Goal: Communication & Community: Answer question/provide support

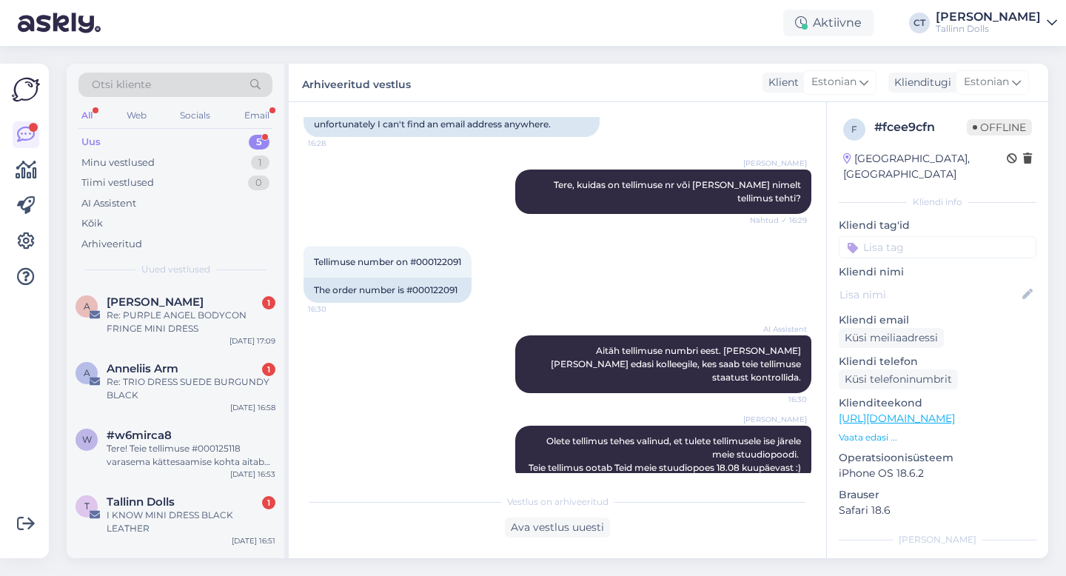
scroll to position [47, 0]
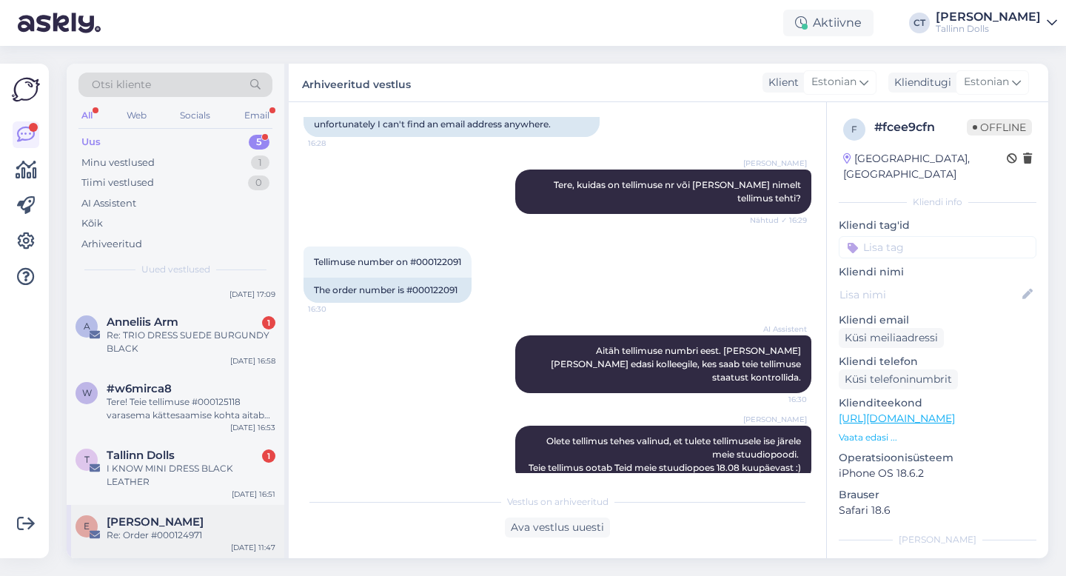
click at [184, 544] on div "E [PERSON_NAME] Re: Order #000124971 [DATE] 11:47" at bounding box center [176, 531] width 218 height 53
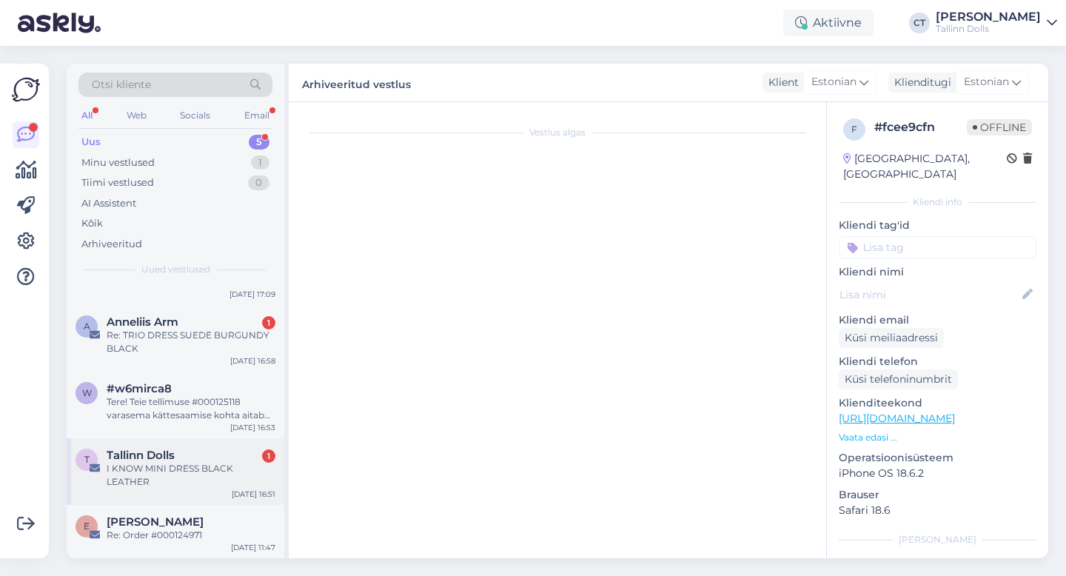
scroll to position [203, 0]
click at [202, 464] on div "I KNOW MINI DRESS BLACK LEATHER" at bounding box center [191, 475] width 169 height 27
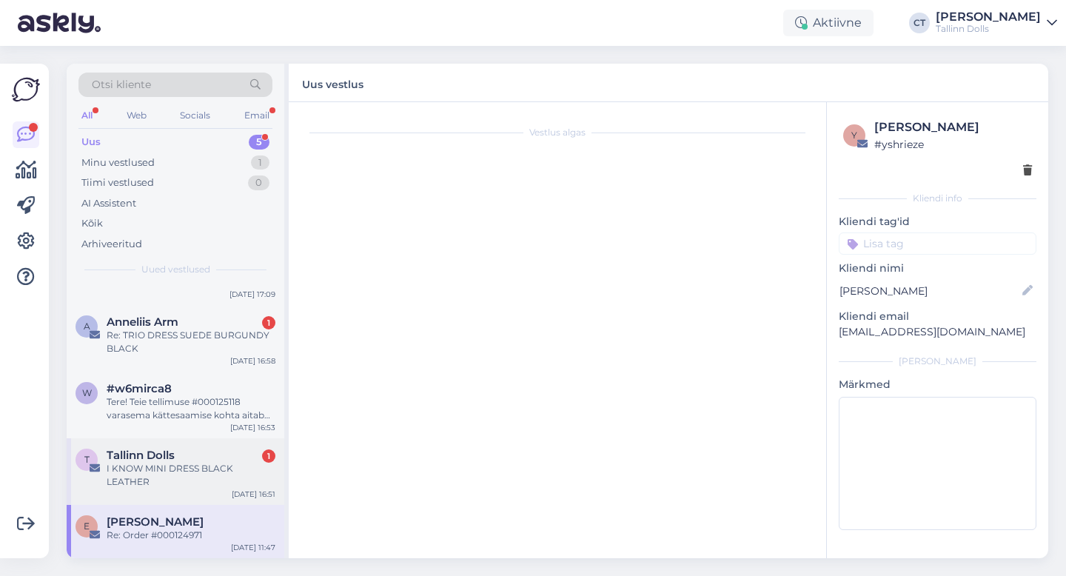
scroll to position [0, 0]
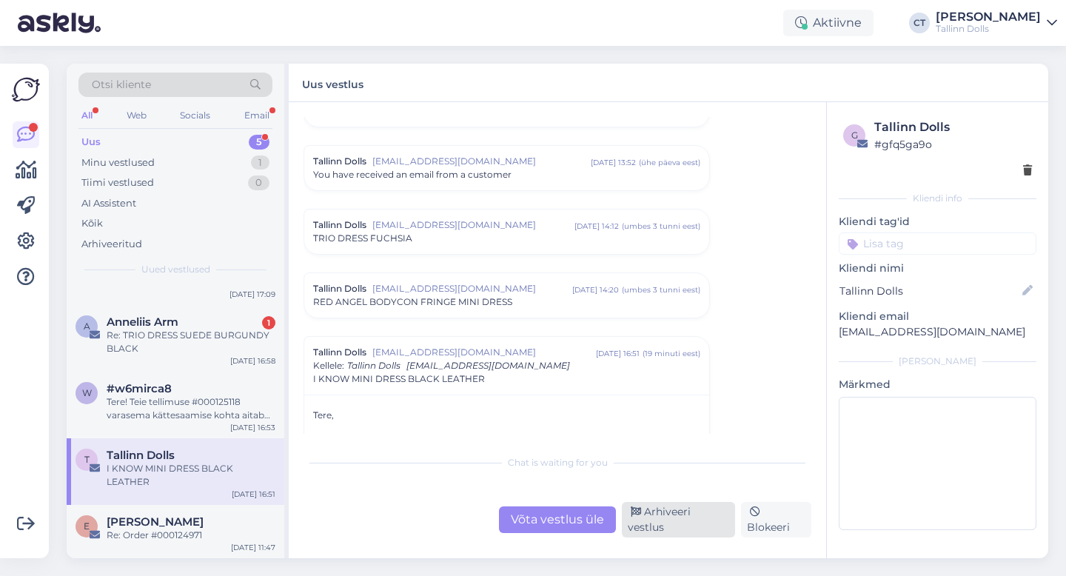
click at [669, 521] on div "Arhiveeri vestlus" at bounding box center [678, 520] width 113 height 36
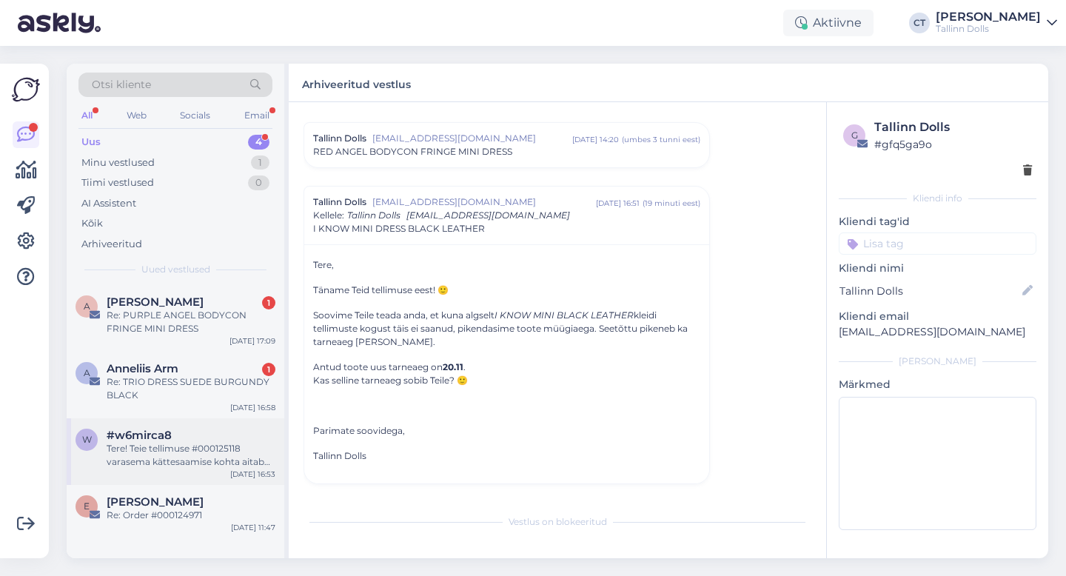
click at [174, 461] on div "Tere! Teie tellimuse #000125118 varasema kättesaamise kohta aitab teid kolleeg.…" at bounding box center [191, 455] width 169 height 27
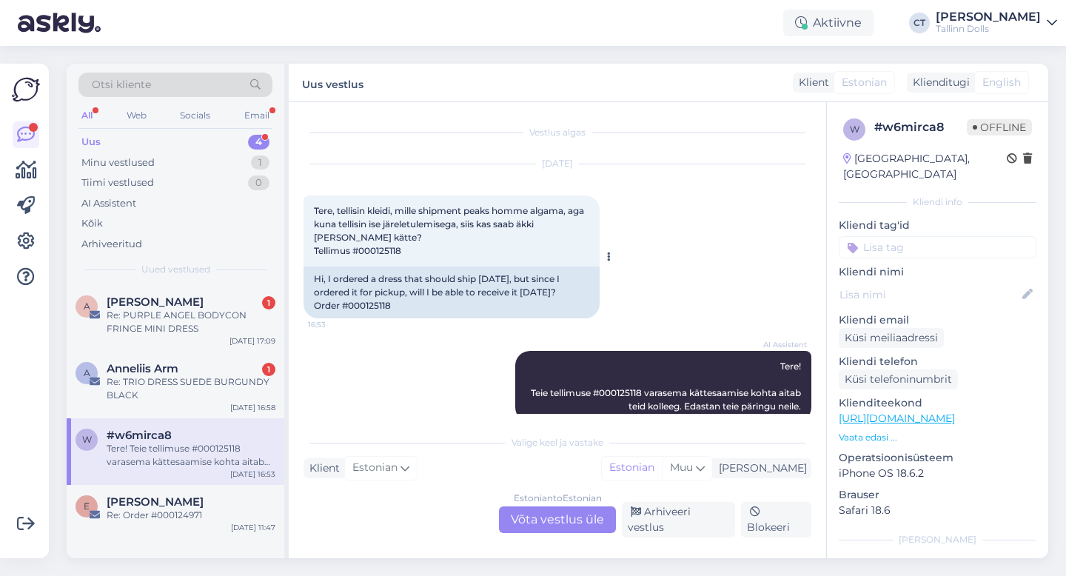
scroll to position [16, 0]
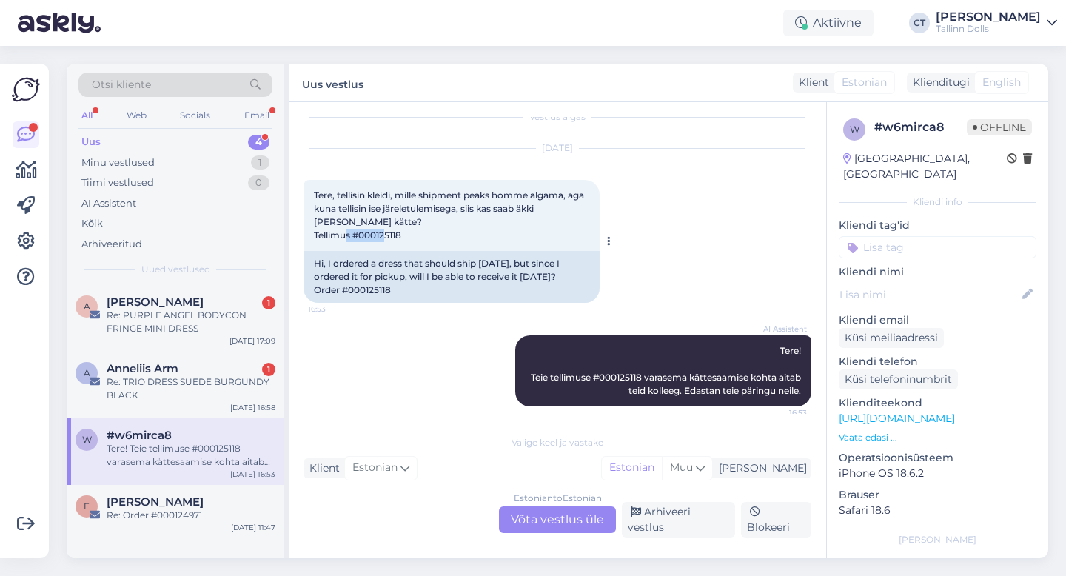
drag, startPoint x: 410, startPoint y: 235, endPoint x: 365, endPoint y: 233, distance: 45.2
click at [365, 233] on div "Tere, tellisin kleidi, mille shipment peaks homme algama, aga kuna tellisin ise…" at bounding box center [452, 215] width 296 height 71
copy span "00125118"
click at [554, 528] on div "Estonian to Estonian Võta vestlus üle" at bounding box center [557, 519] width 117 height 27
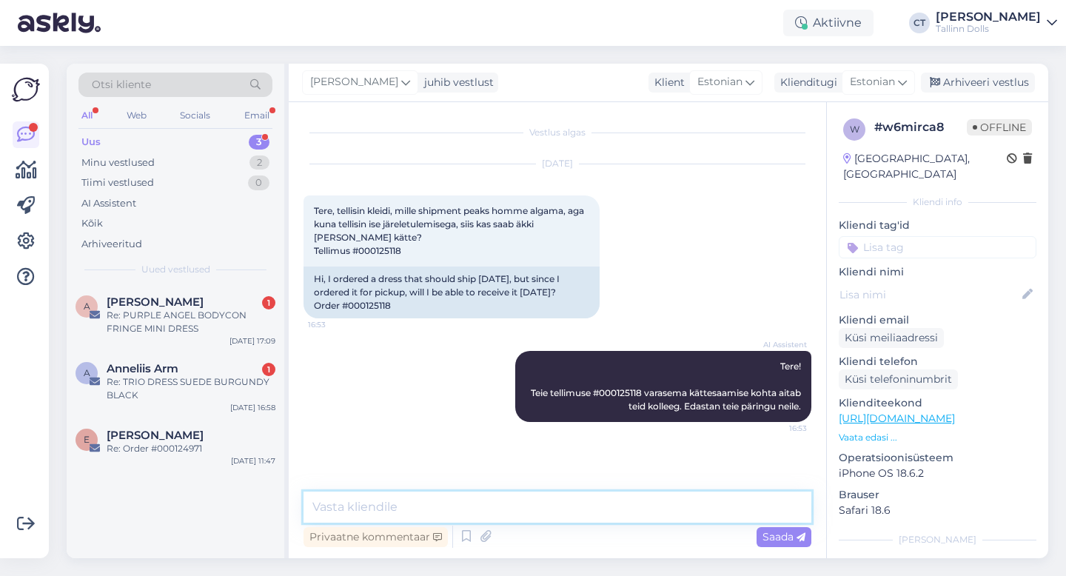
click at [562, 516] on textarea at bounding box center [558, 507] width 508 height 31
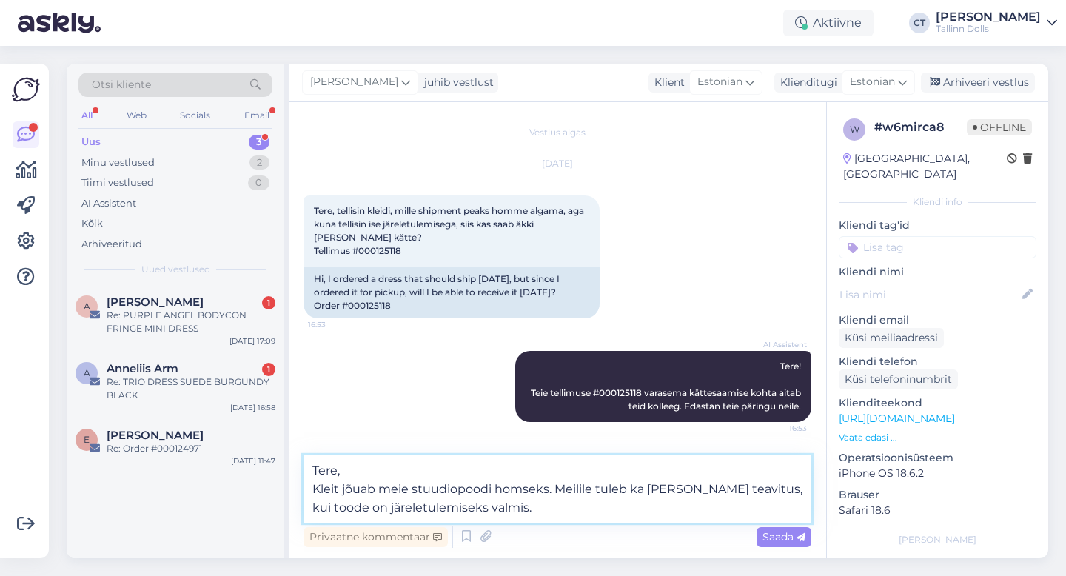
type textarea "Tere, Kleit jõuab meie stuudiopoodi homseks. Meilile tuleb ka [PERSON_NAME] tea…"
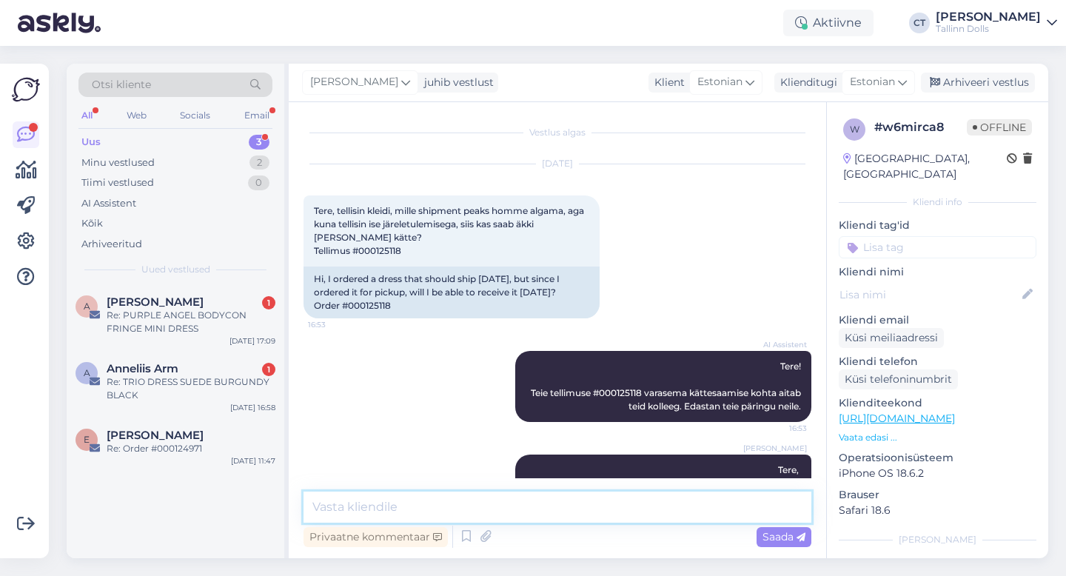
scroll to position [50, 0]
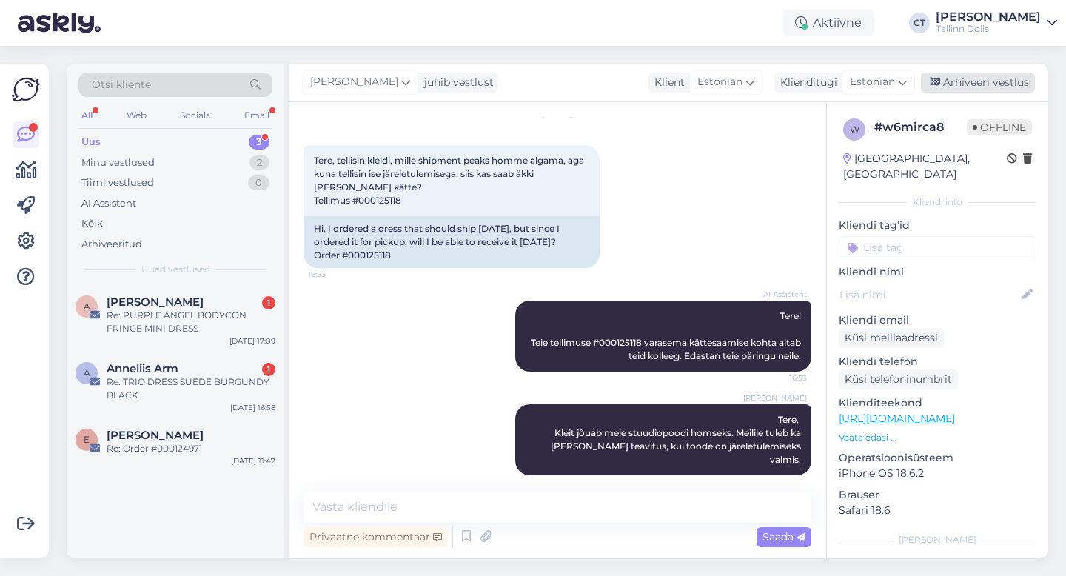
click at [997, 81] on div "Arhiveeri vestlus" at bounding box center [978, 83] width 114 height 20
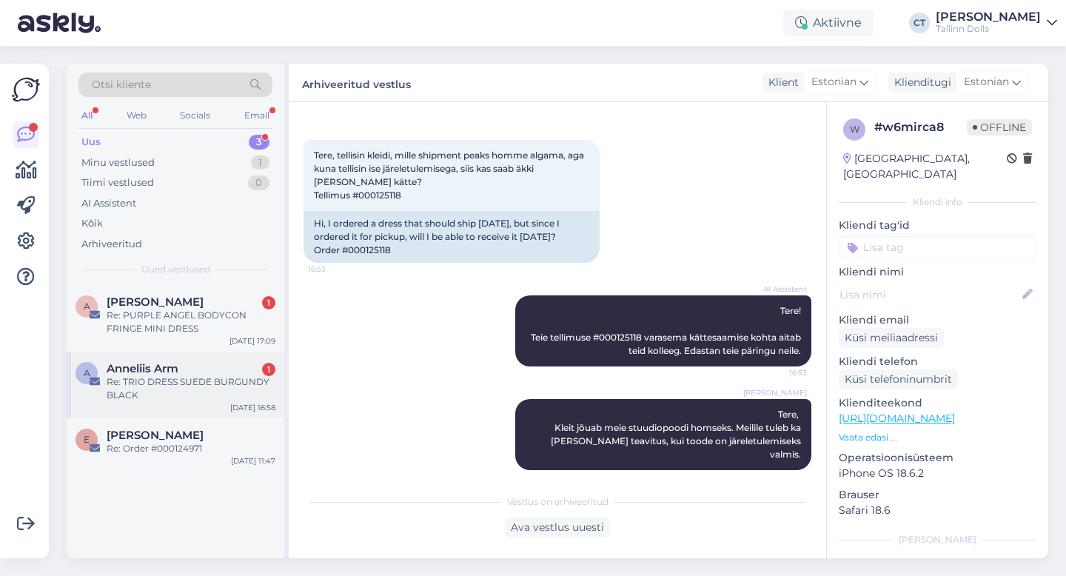
click at [185, 390] on div "Re: TRIO DRESS SUEDE BURGUNDY BLACK" at bounding box center [191, 388] width 169 height 27
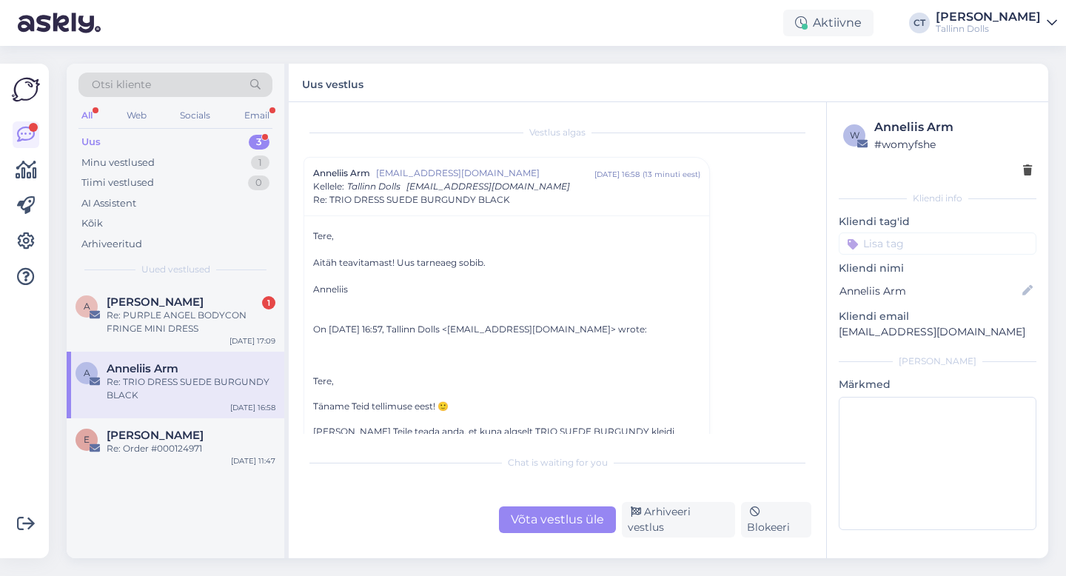
scroll to position [5, 0]
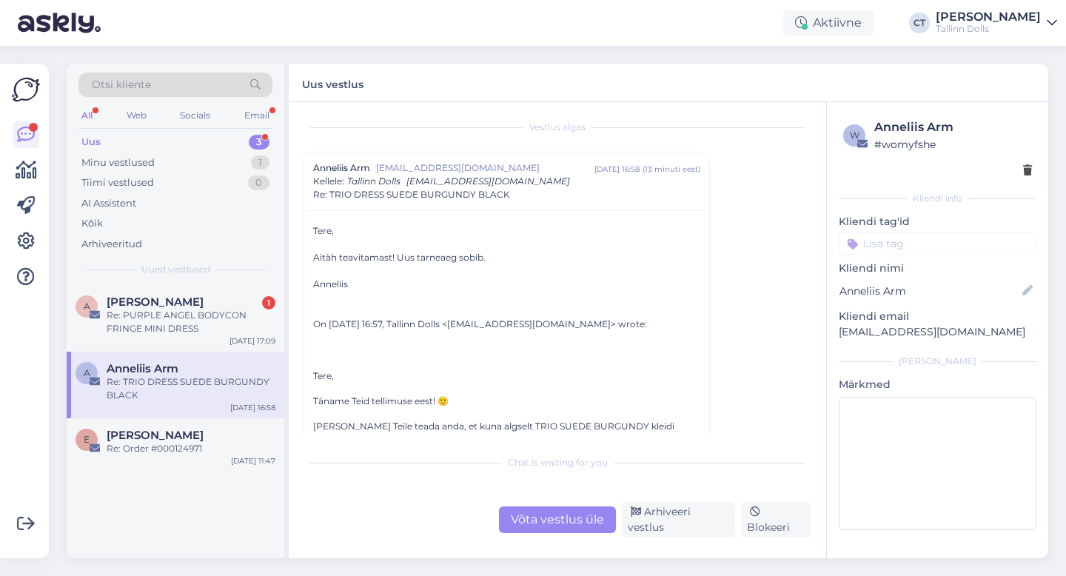
click at [559, 519] on div "Võta vestlus üle" at bounding box center [557, 519] width 117 height 27
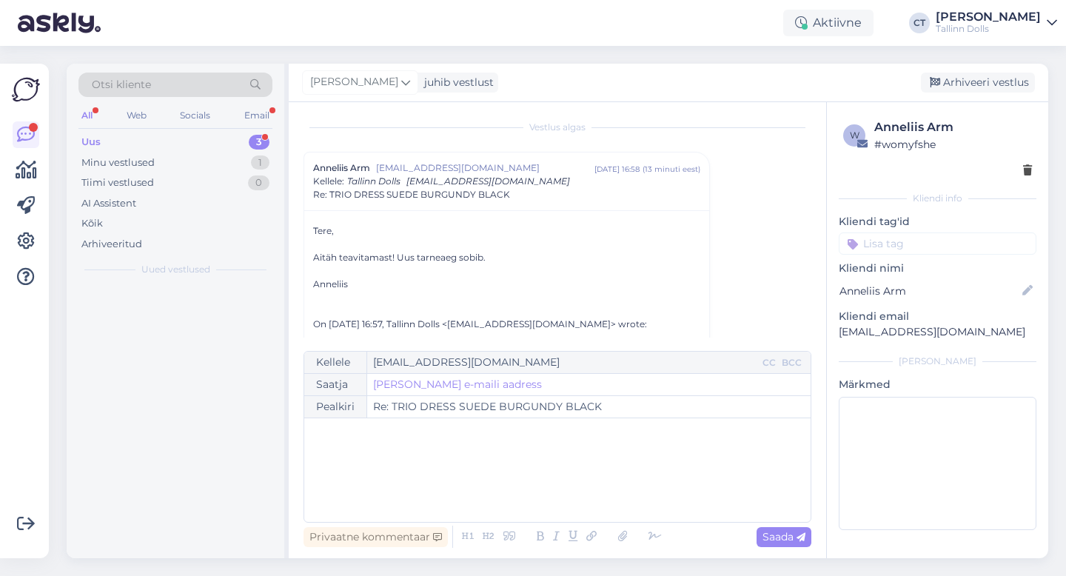
scroll to position [40, 0]
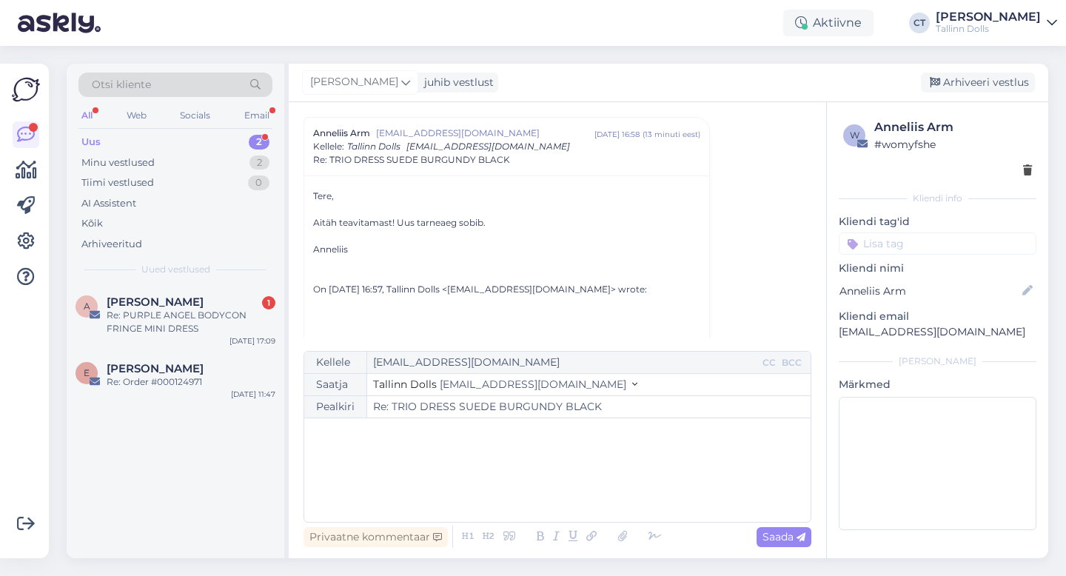
click at [565, 485] on div "﻿" at bounding box center [558, 470] width 492 height 89
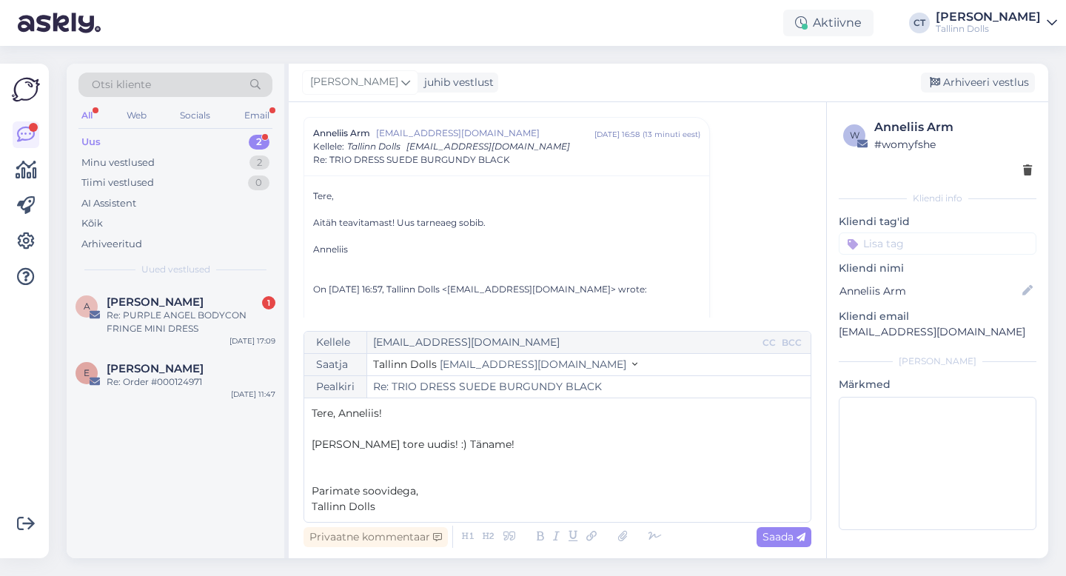
drag, startPoint x: 407, startPoint y: 506, endPoint x: 296, endPoint y: 417, distance: 142.1
click at [296, 417] on div "Vestlus algas Anneliis Arm [EMAIL_ADDRESS][DOMAIN_NAME] [DATE] 16:58 ( 13 minut…" at bounding box center [558, 330] width 538 height 456
copy div "Tere, Anneliis! ﻿ Nii tore uudis! :) Täname! ﻿ ﻿ Parimate soovidega, Tallinn Do…"
click at [792, 537] on span "Saada" at bounding box center [784, 536] width 43 height 13
type input "Re: Re: TRIO DRESS SUEDE BURGUNDY BLACK"
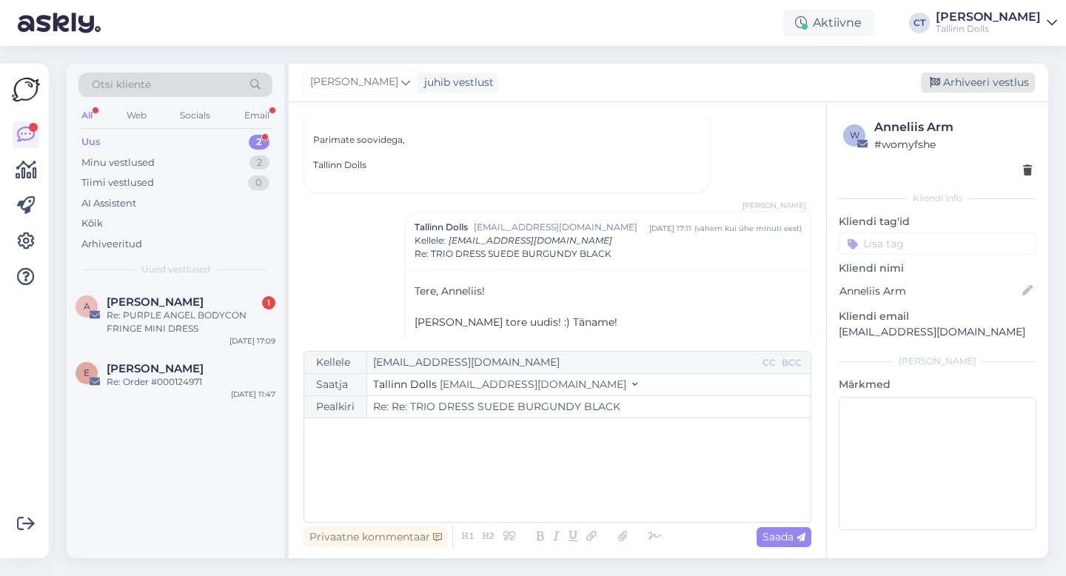
click at [1006, 81] on div "Arhiveeri vestlus" at bounding box center [978, 83] width 114 height 20
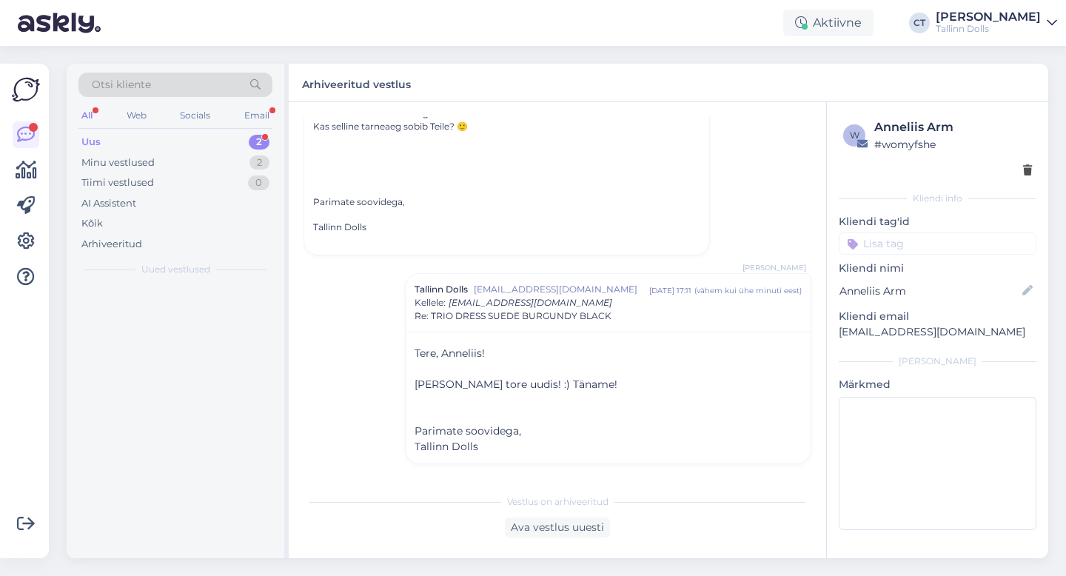
scroll to position [370, 0]
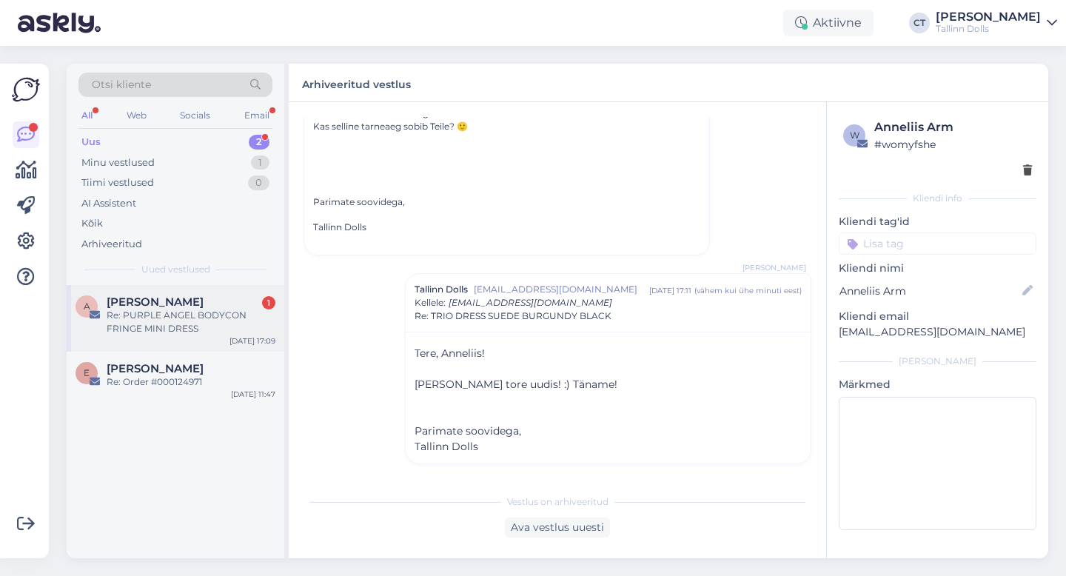
click at [184, 318] on div "Re: PURPLE ANGEL BODYCON FRINGE MINI DRESS" at bounding box center [191, 322] width 169 height 27
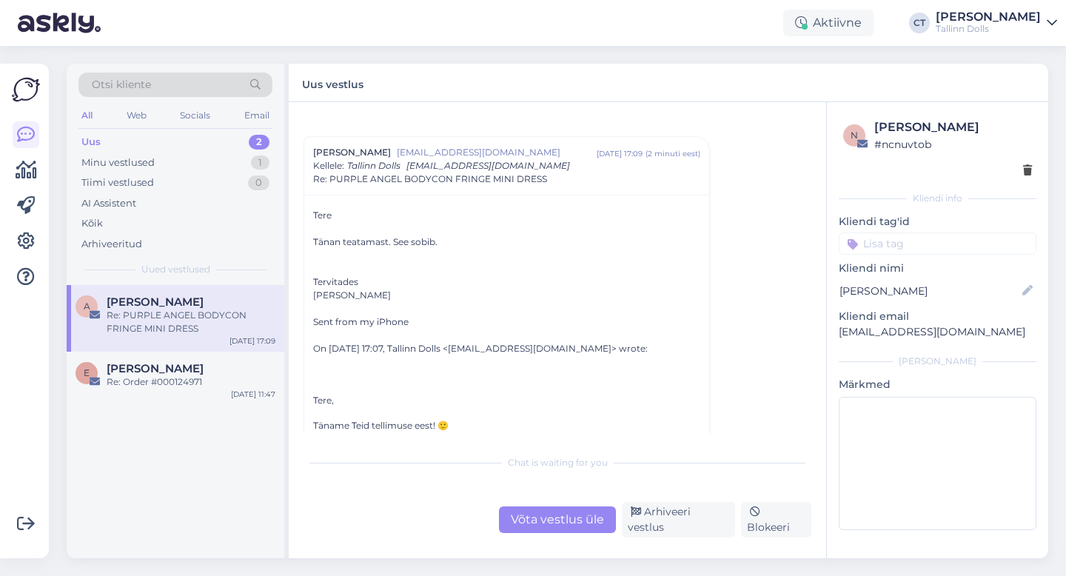
click at [535, 520] on div "Võta vestlus üle" at bounding box center [557, 519] width 117 height 27
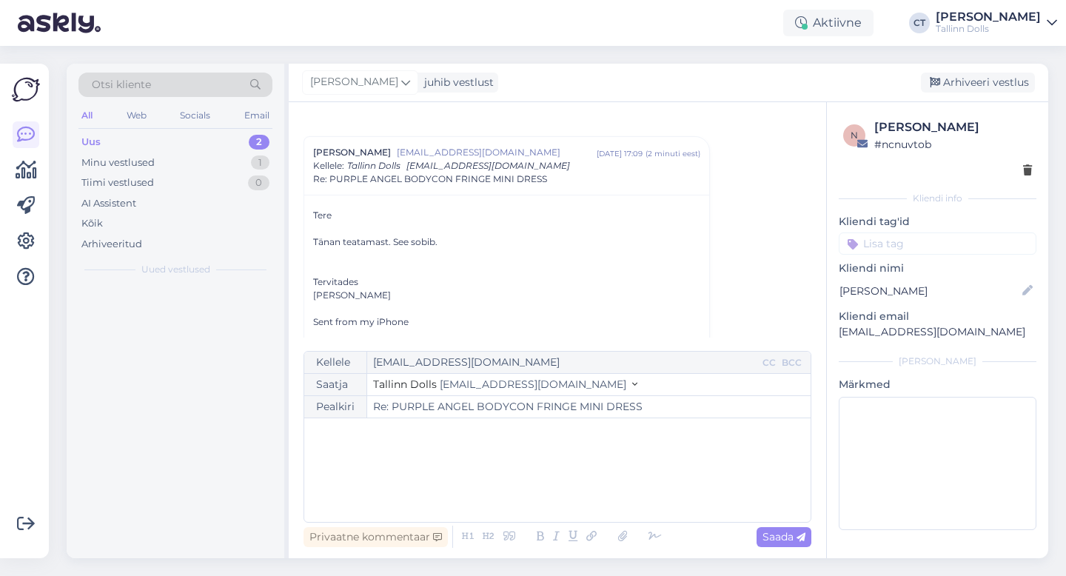
scroll to position [40, 0]
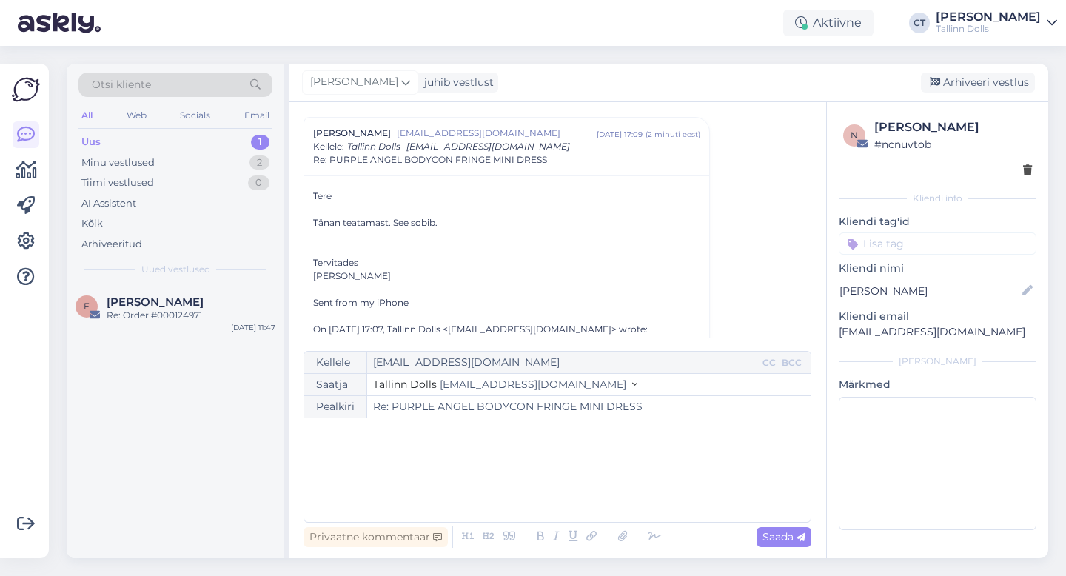
click at [554, 479] on div "﻿" at bounding box center [558, 470] width 492 height 89
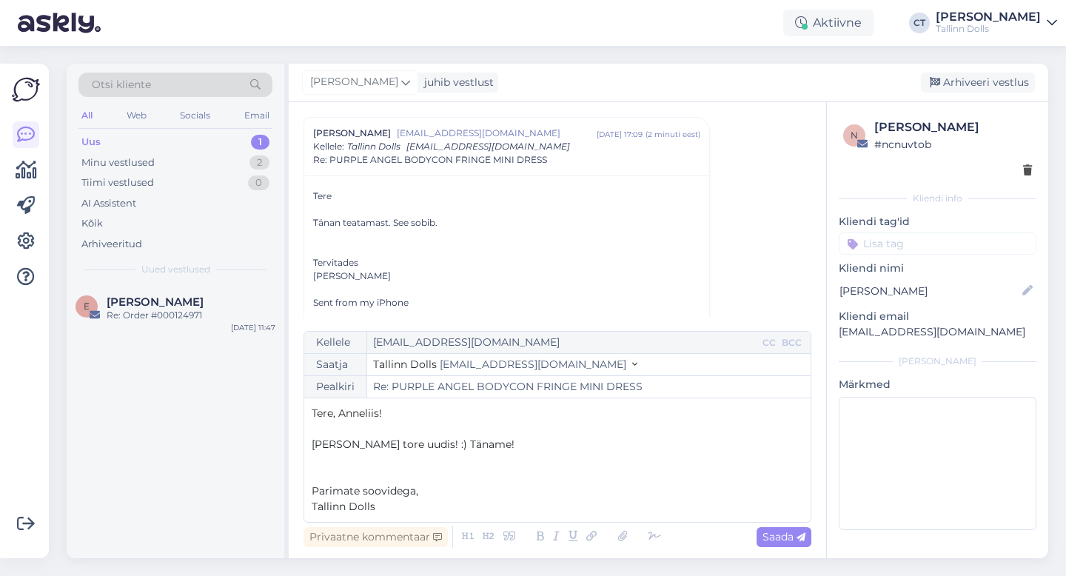
click at [412, 407] on p "Tere, Anneliis!" at bounding box center [558, 414] width 492 height 16
click at [766, 541] on span "Saada" at bounding box center [784, 536] width 43 height 13
type input "Re: Re: PURPLE ANGEL BODYCON FRINGE MINI DRESS"
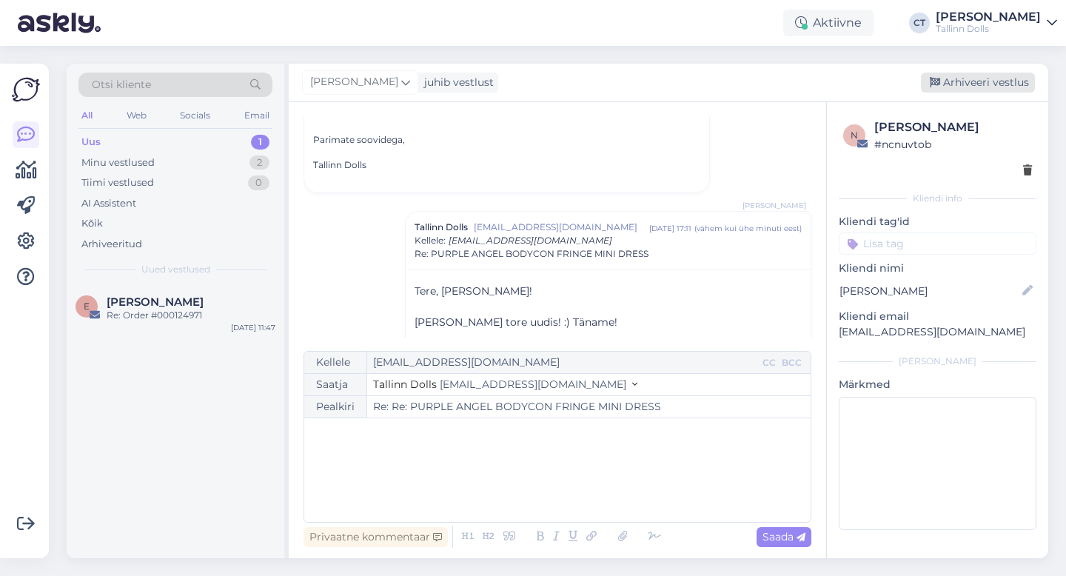
click at [976, 86] on div "Arhiveeri vestlus" at bounding box center [978, 83] width 114 height 20
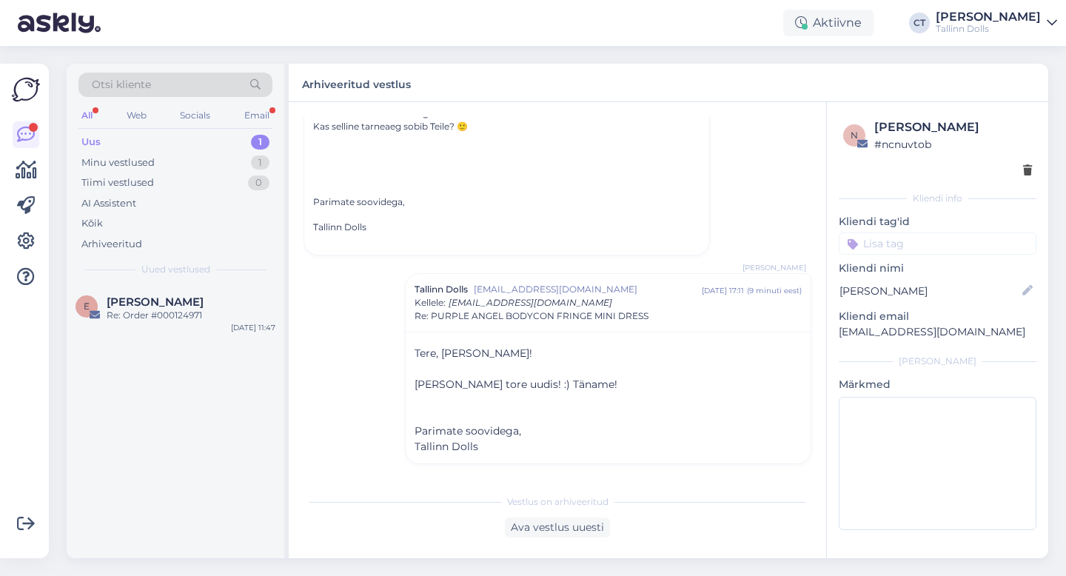
click at [92, 145] on div "Uus" at bounding box center [90, 142] width 19 height 15
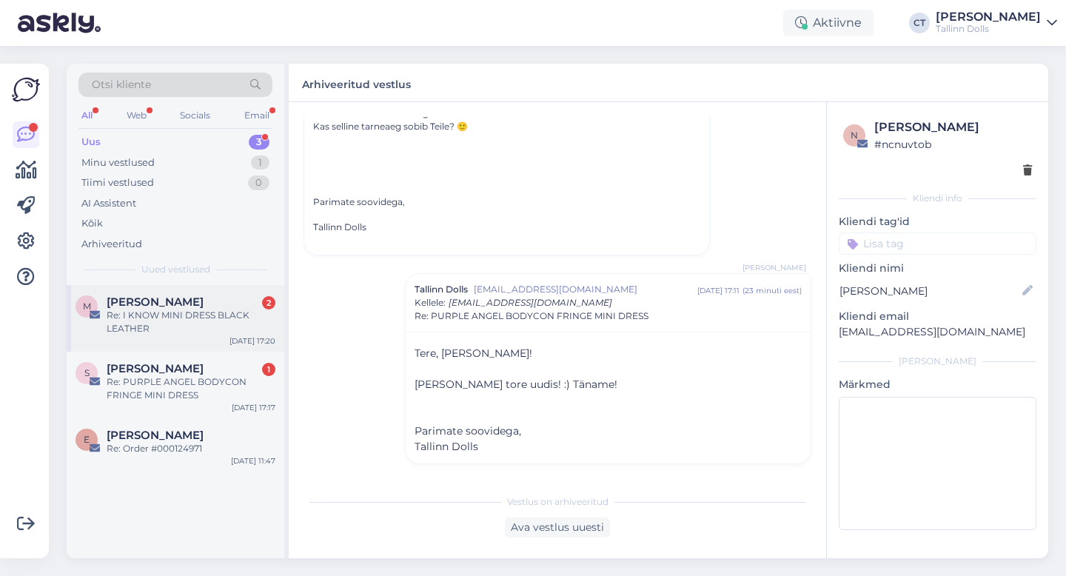
click at [195, 321] on div "Re: I KNOW MINI DRESS BLACK LEATHER" at bounding box center [191, 322] width 169 height 27
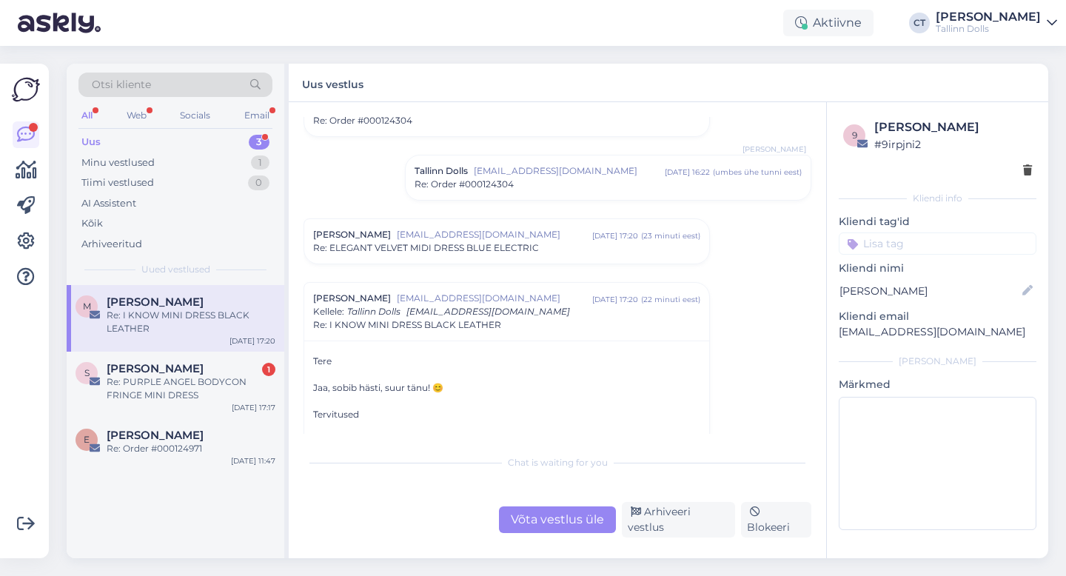
scroll to position [849, 0]
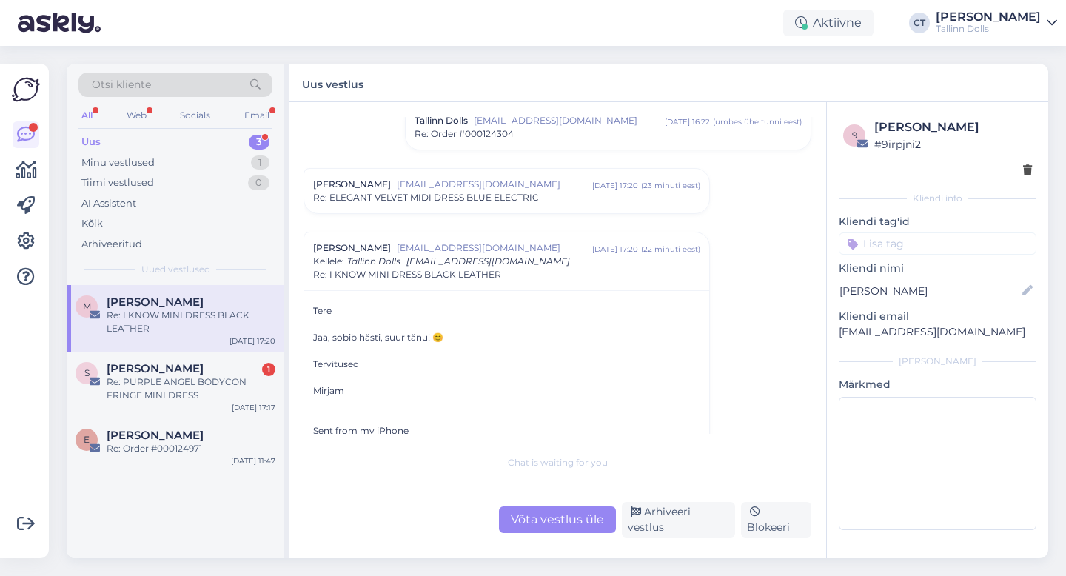
click at [506, 196] on span "Re: ELEGANT VELVET MIDI DRESS BLUE ELECTRIC" at bounding box center [426, 197] width 226 height 13
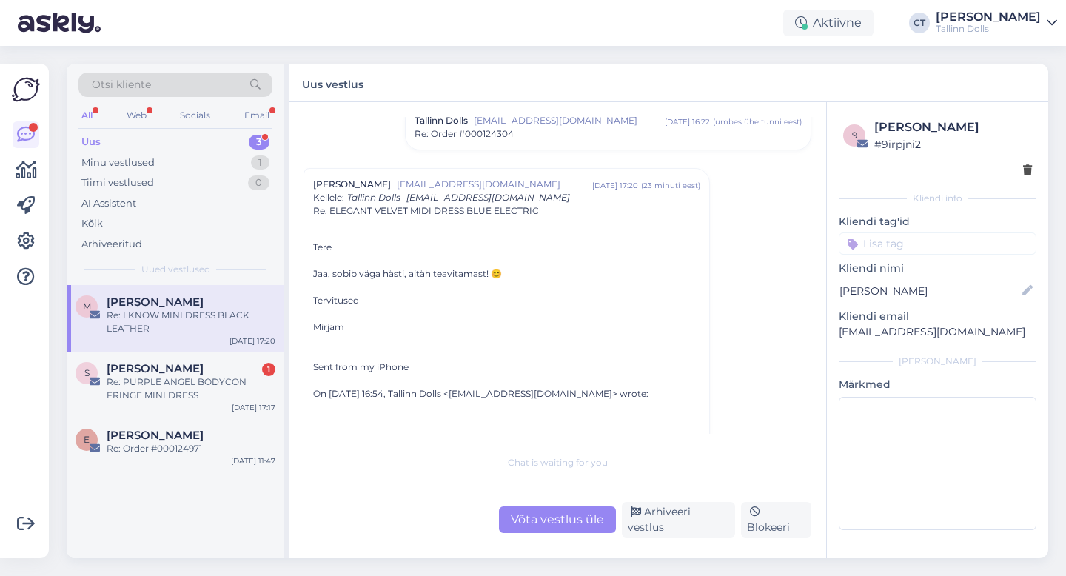
click at [552, 518] on div "Võta vestlus üle" at bounding box center [557, 519] width 117 height 27
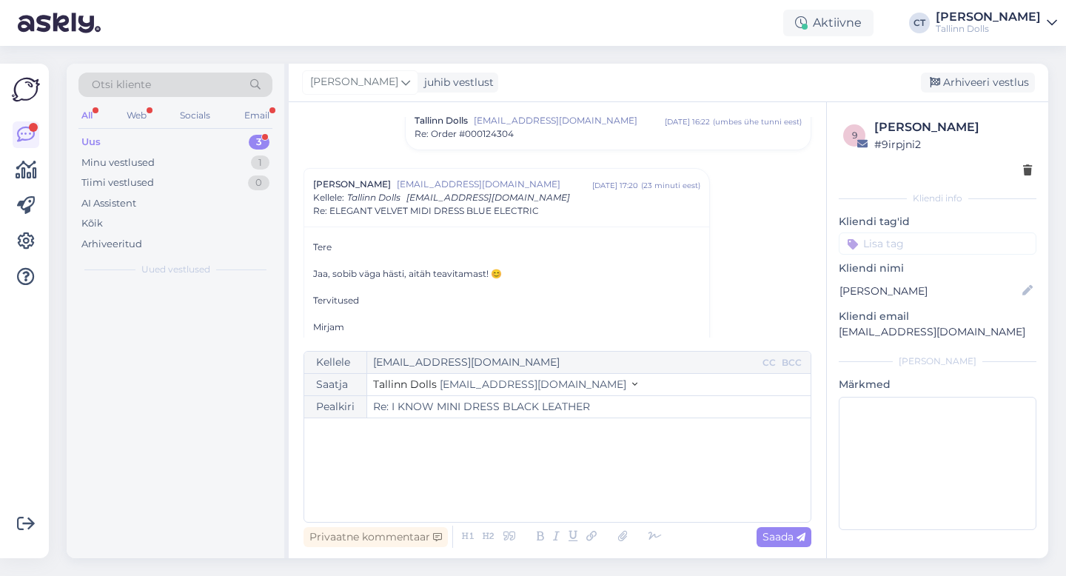
scroll to position [1414, 0]
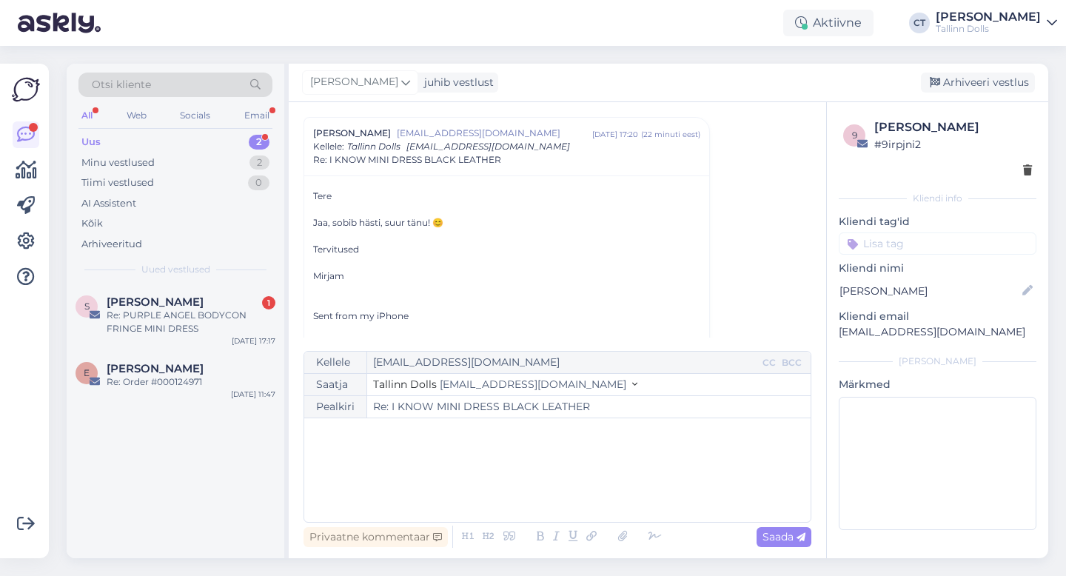
click at [557, 485] on div "﻿" at bounding box center [558, 470] width 492 height 89
click at [789, 524] on div "Privaatne kommentaar Saada" at bounding box center [558, 537] width 508 height 28
click at [792, 535] on span "Saada" at bounding box center [784, 536] width 43 height 13
type input "Re: I KNOW MINI DRESS BLACK LEATHER"
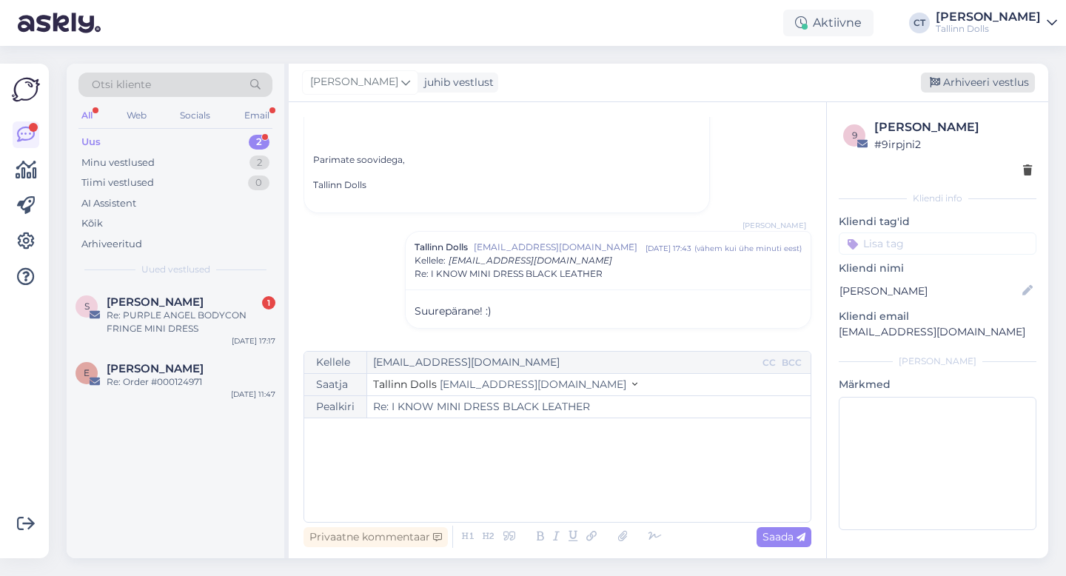
click at [1011, 84] on div "Arhiveeri vestlus" at bounding box center [978, 83] width 114 height 20
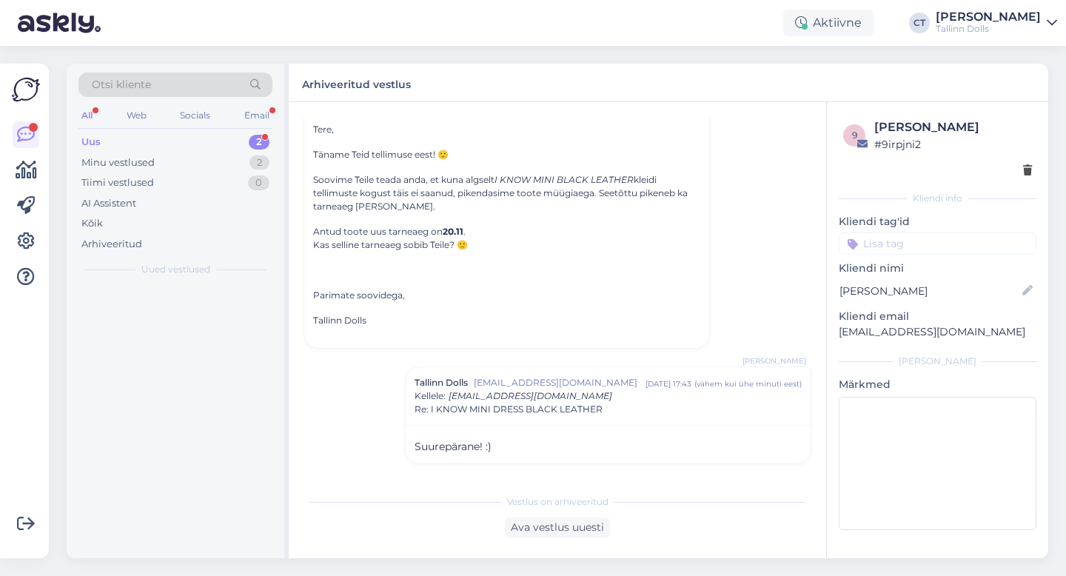
scroll to position [1679, 0]
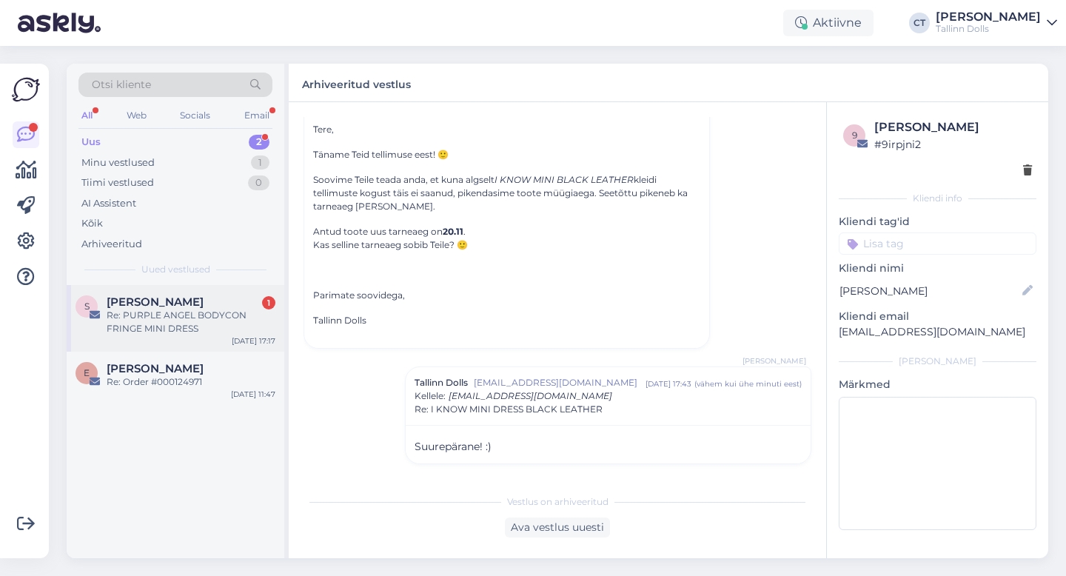
click at [183, 318] on div "Re: PURPLE ANGEL BODYCON FRINGE MINI DRESS" at bounding box center [191, 322] width 169 height 27
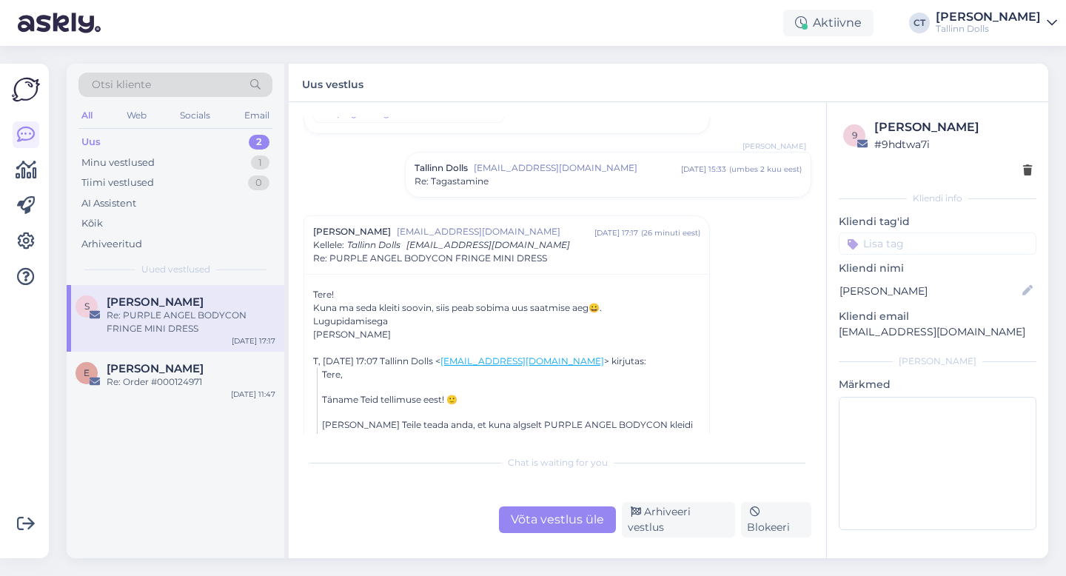
scroll to position [103, 0]
click at [554, 520] on div "Võta vestlus üle" at bounding box center [557, 519] width 117 height 27
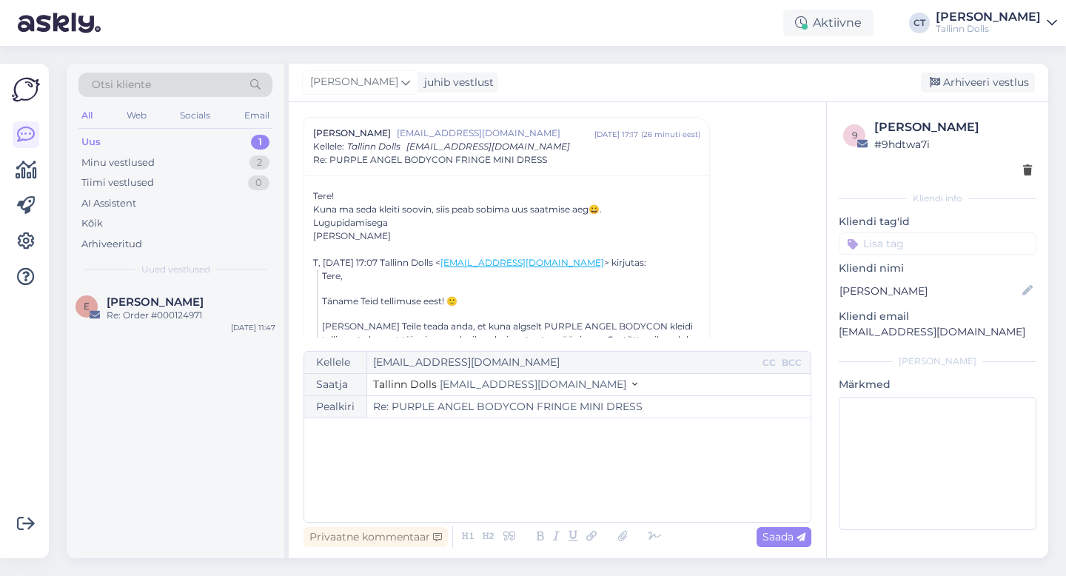
click at [578, 485] on div "﻿" at bounding box center [558, 470] width 492 height 89
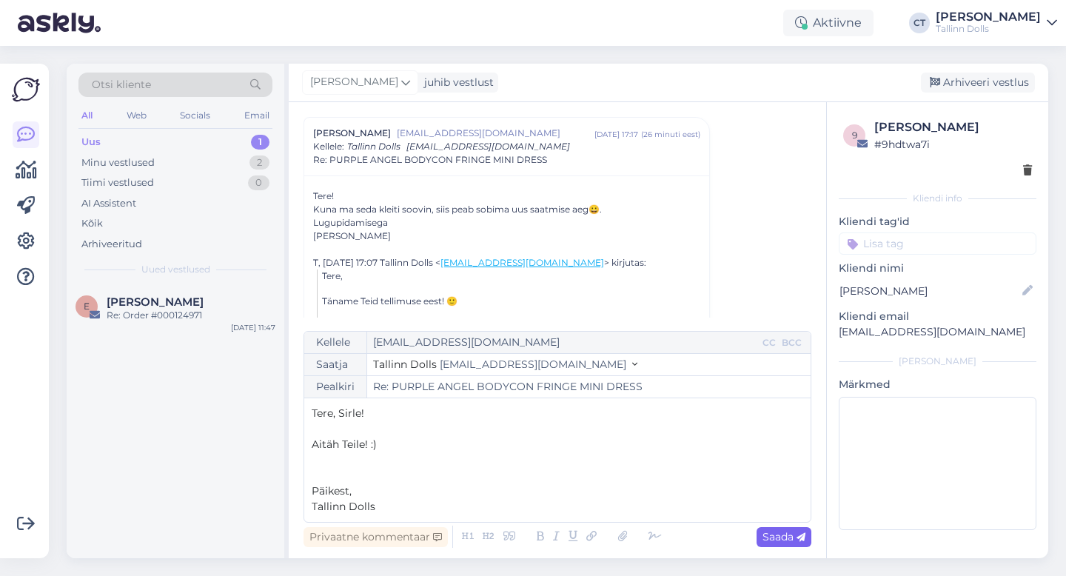
click at [797, 546] on div "Saada" at bounding box center [784, 537] width 55 height 20
type input "Re: Re: PURPLE ANGEL BODYCON FRINGE MINI DRESS"
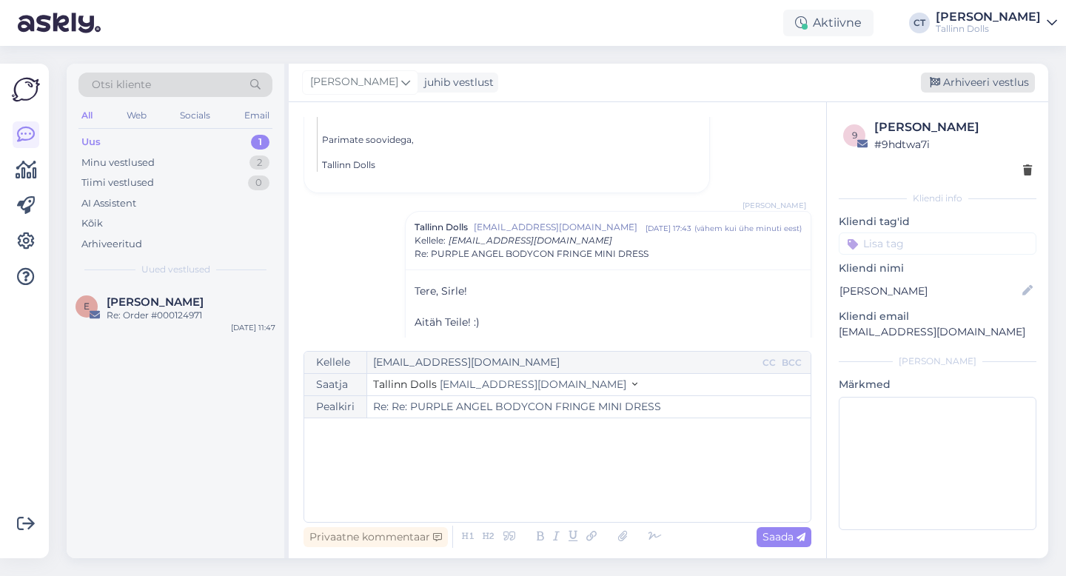
click at [976, 92] on div "Arhiveeri vestlus" at bounding box center [978, 83] width 114 height 20
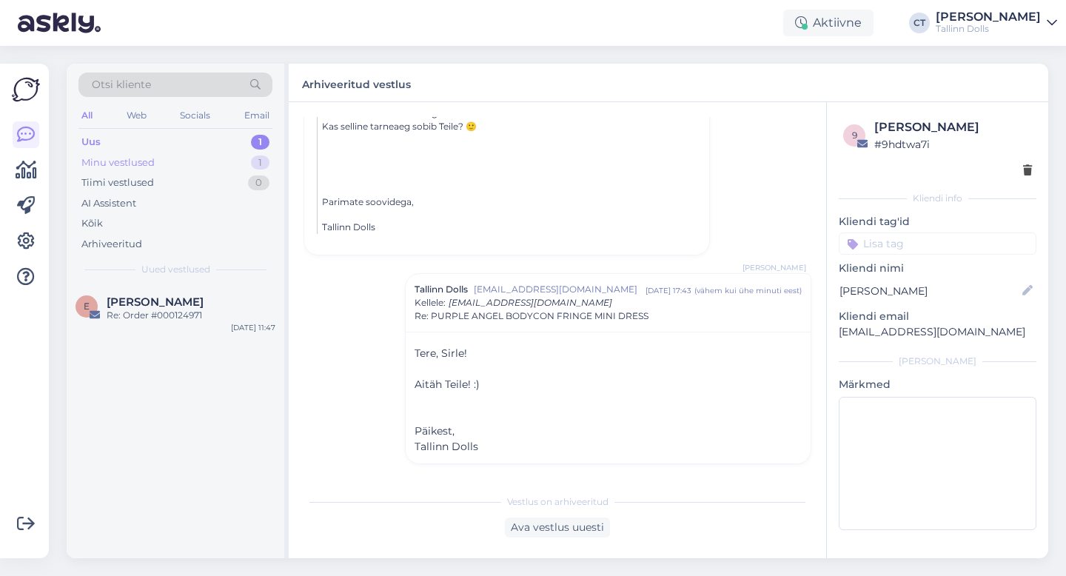
click at [154, 166] on div "Minu vestlused 1" at bounding box center [175, 163] width 194 height 21
click at [142, 136] on div "Uus 1" at bounding box center [175, 142] width 194 height 21
click at [540, 100] on div "Arhiveeritud vestlus" at bounding box center [669, 83] width 760 height 39
click at [127, 147] on div "Uus 1" at bounding box center [175, 142] width 194 height 21
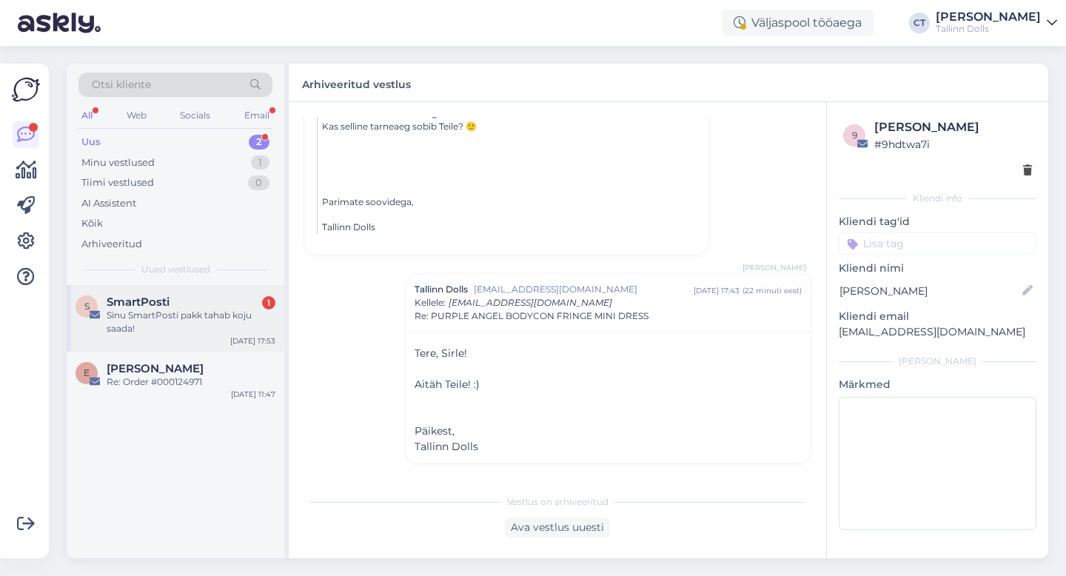
click at [181, 310] on div "Sinu SmartPosti pakk tahab koju saada!" at bounding box center [191, 322] width 169 height 27
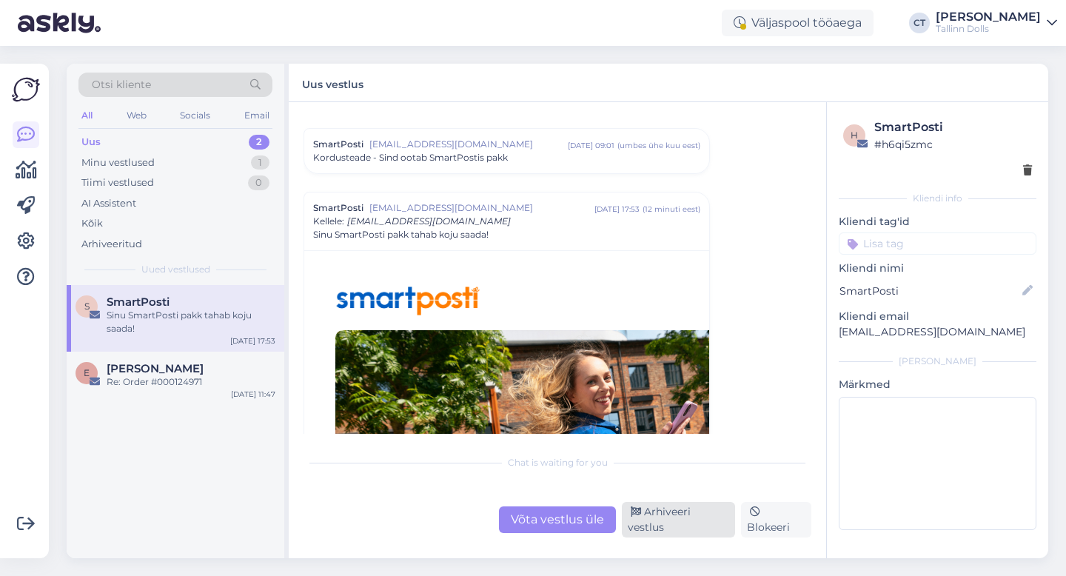
click at [662, 516] on div "Arhiveeri vestlus" at bounding box center [678, 520] width 113 height 36
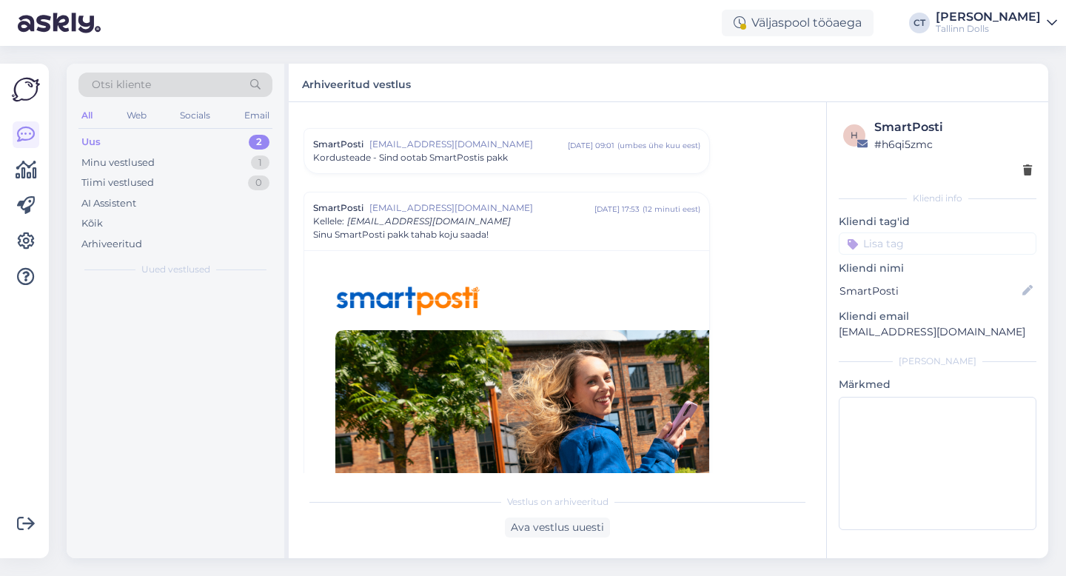
scroll to position [231, 0]
